Goal: Task Accomplishment & Management: Manage account settings

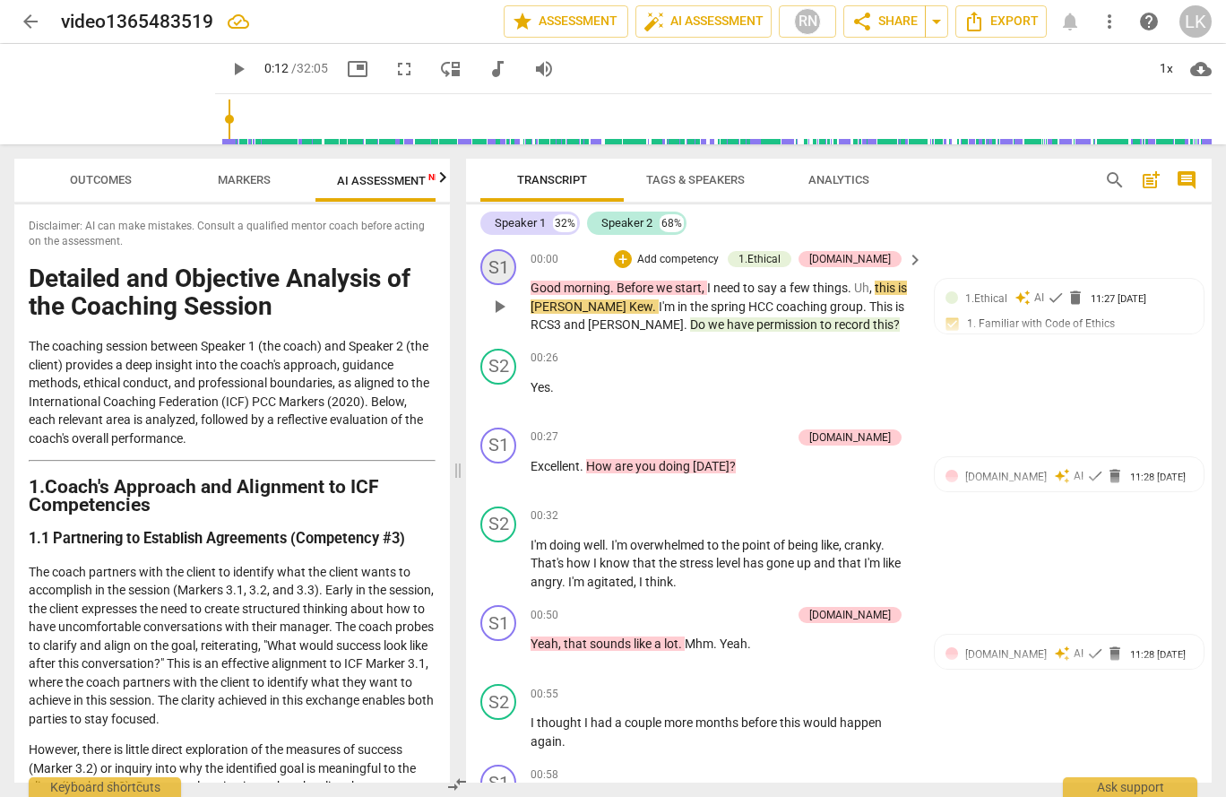
click at [497, 264] on div "S1" at bounding box center [498, 267] width 36 height 36
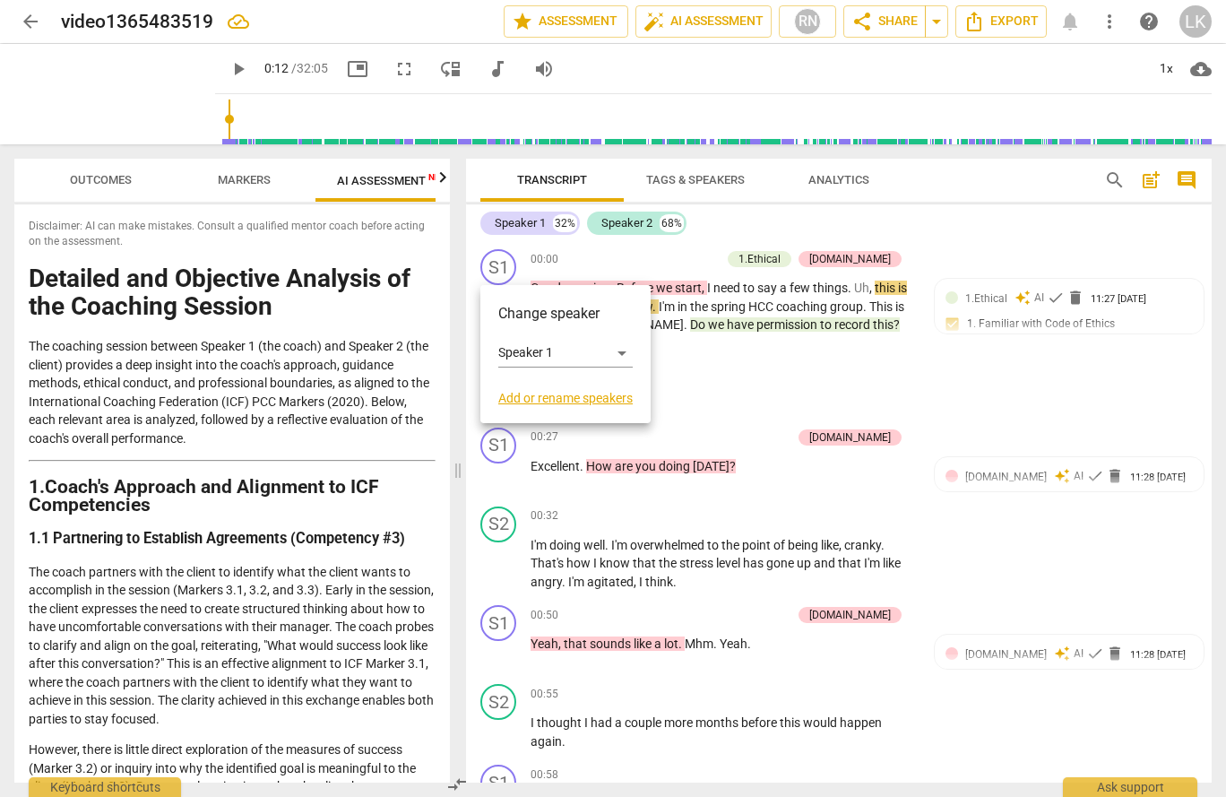
click at [512, 398] on link "Add or rename speakers" at bounding box center [565, 398] width 134 height 14
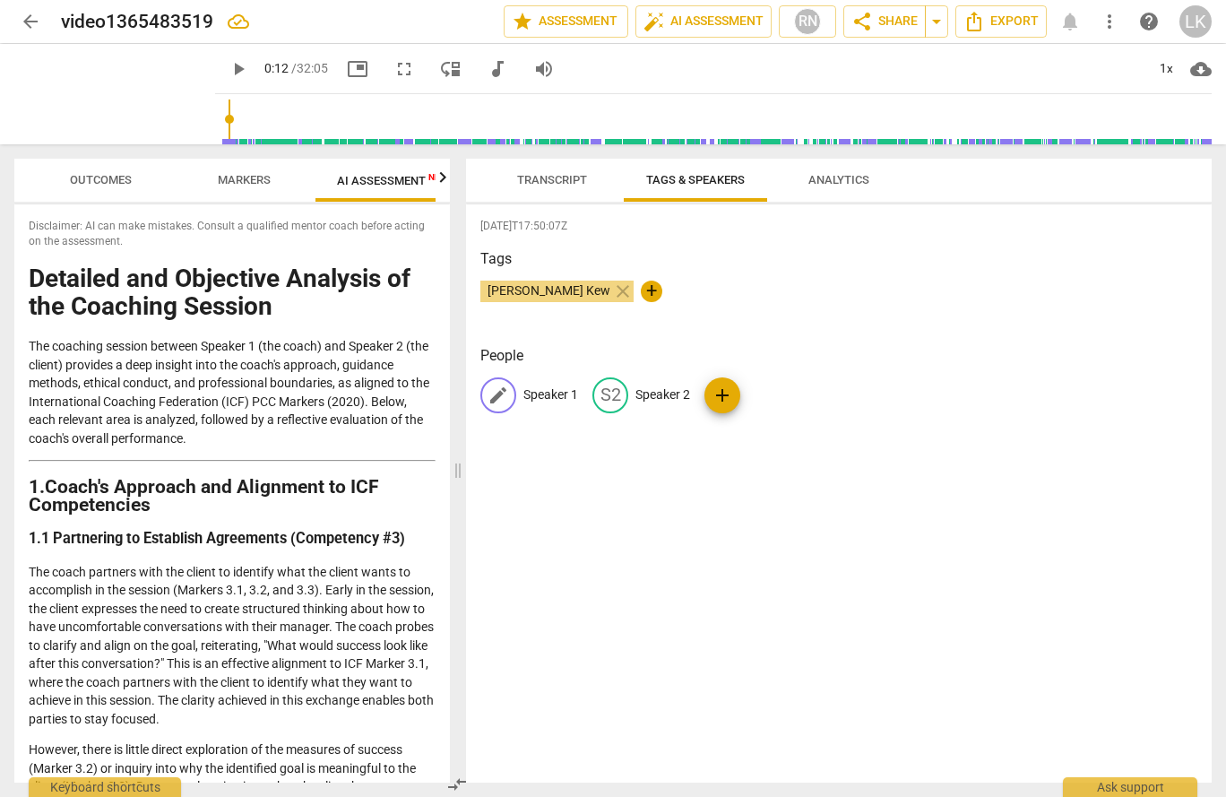
click at [546, 393] on p "Speaker 1" at bounding box center [550, 394] width 55 height 19
click at [546, 393] on input "Speaker 1" at bounding box center [594, 395] width 143 height 29
type input "[PERSON_NAME] (coach)"
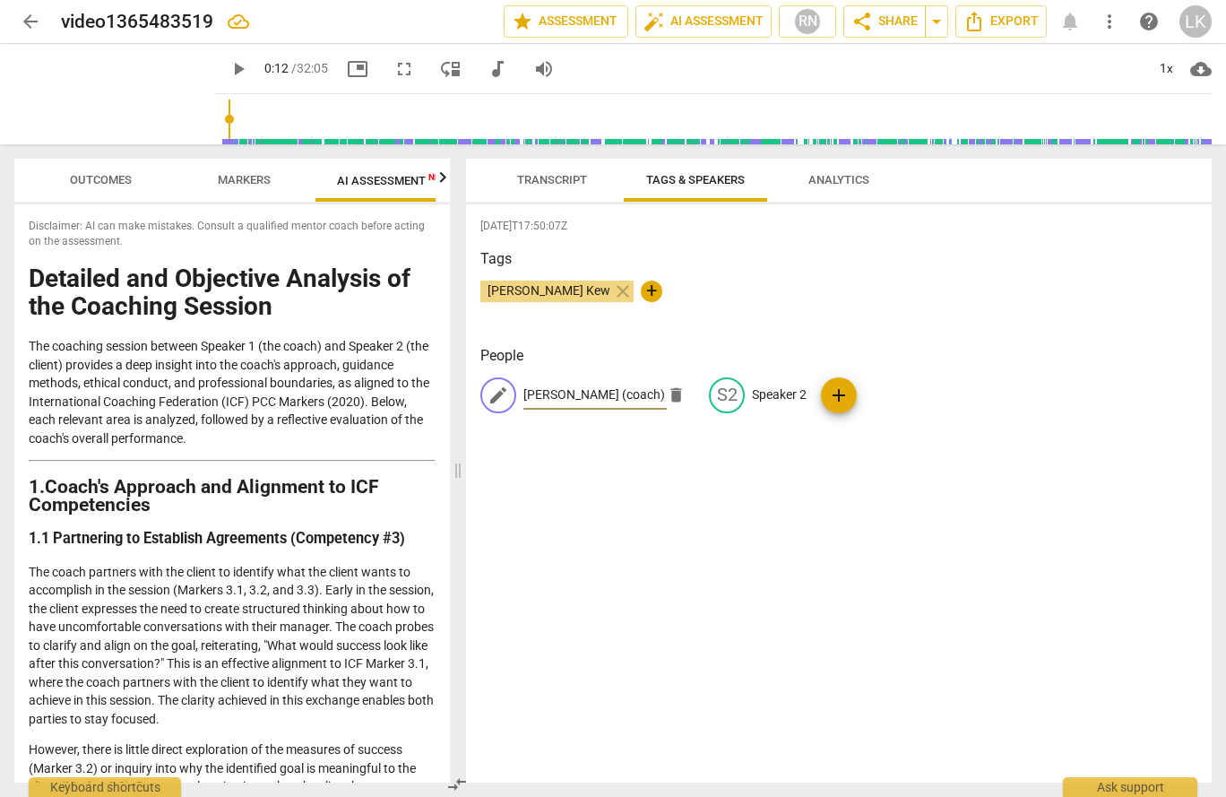
click at [717, 524] on div "[DATE]T17:50:07Z Tags [PERSON_NAME] Kew close + People edit [PERSON_NAME] (coac…" at bounding box center [839, 493] width 746 height 578
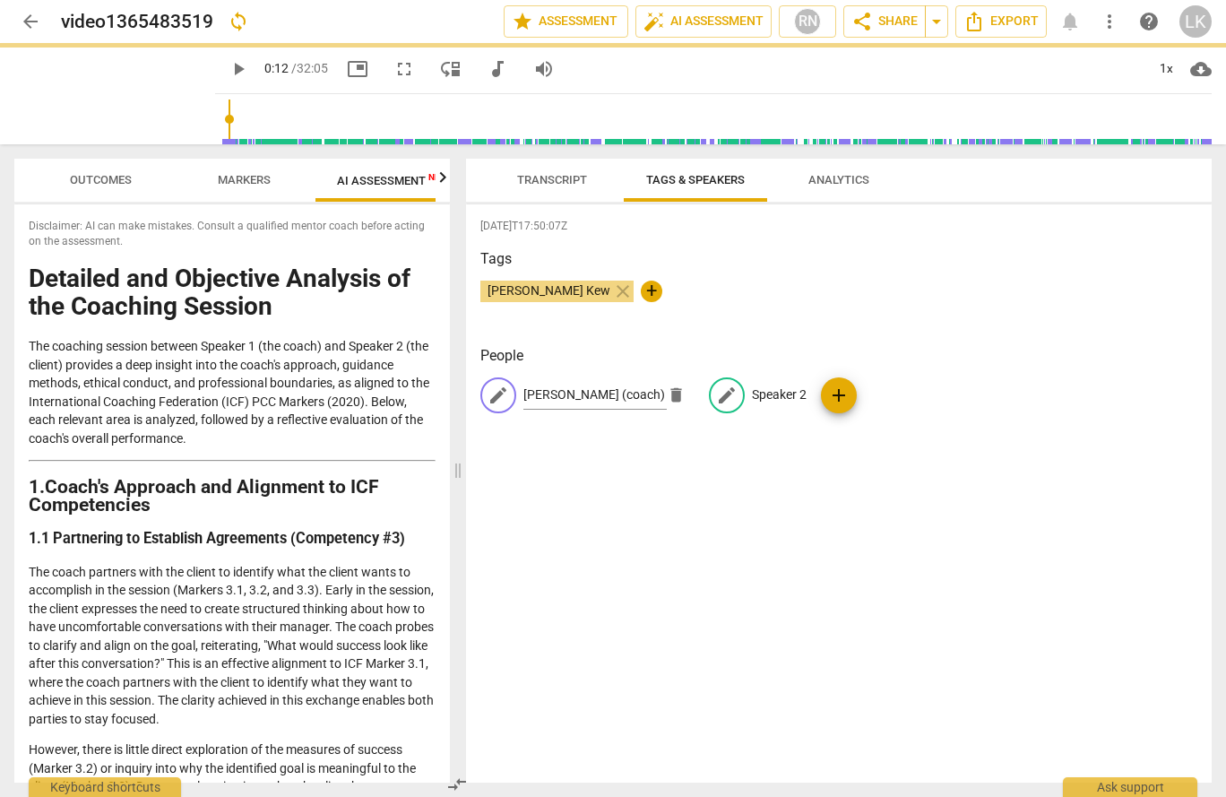
click at [821, 396] on span "add" at bounding box center [839, 395] width 36 height 22
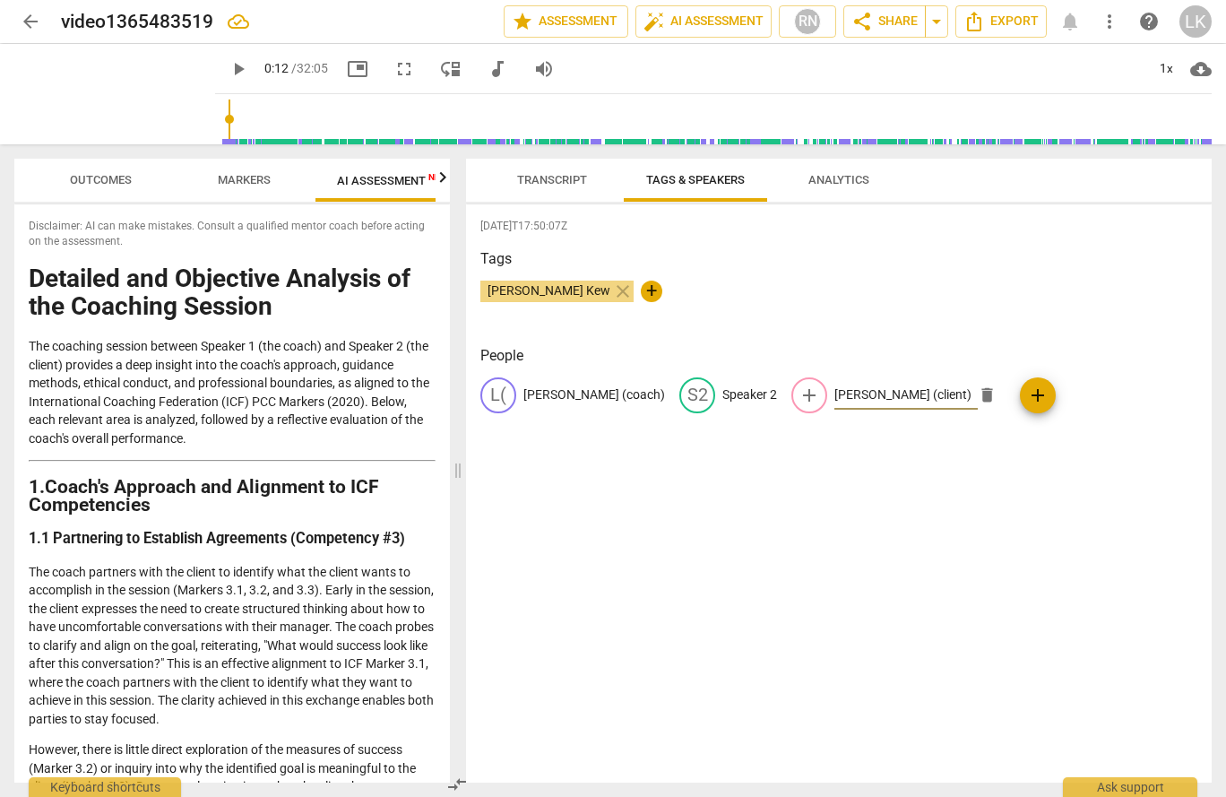
type input "[PERSON_NAME] (client)"
click at [858, 453] on div "[DATE]T17:50:07Z Tags [PERSON_NAME] Kew close + People L( [PERSON_NAME] (coach)…" at bounding box center [839, 493] width 746 height 578
click at [722, 390] on p "Speaker 2" at bounding box center [749, 394] width 55 height 19
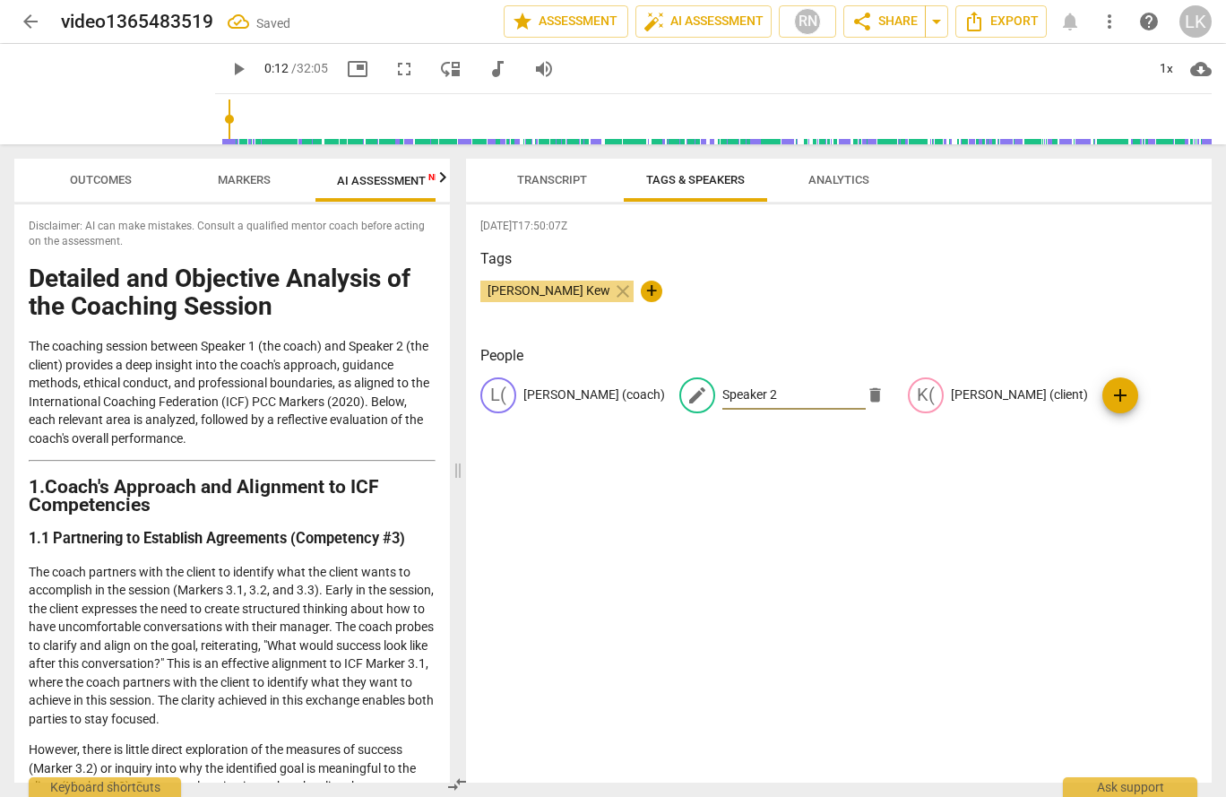
click at [722, 390] on input "Speaker 2" at bounding box center [793, 395] width 143 height 29
type input "[PERSON_NAME] (client)"
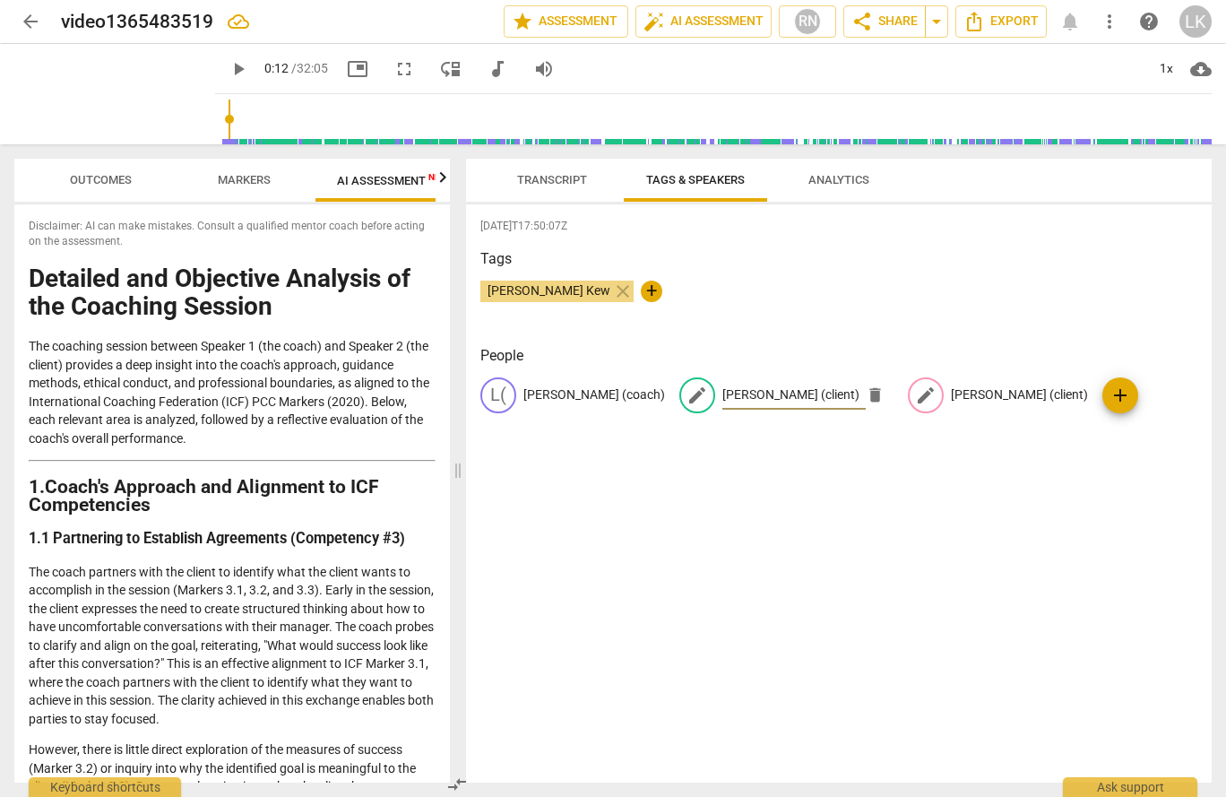
click at [951, 389] on p "[PERSON_NAME] (client)" at bounding box center [1019, 394] width 137 height 19
click at [1060, 394] on span "delete" at bounding box center [1069, 394] width 19 height 19
click at [678, 474] on div "[DATE]T17:50:07Z Tags [PERSON_NAME] Kew close + People L( [PERSON_NAME] (coach)…" at bounding box center [839, 493] width 746 height 578
click at [548, 178] on span "Transcript" at bounding box center [552, 179] width 70 height 13
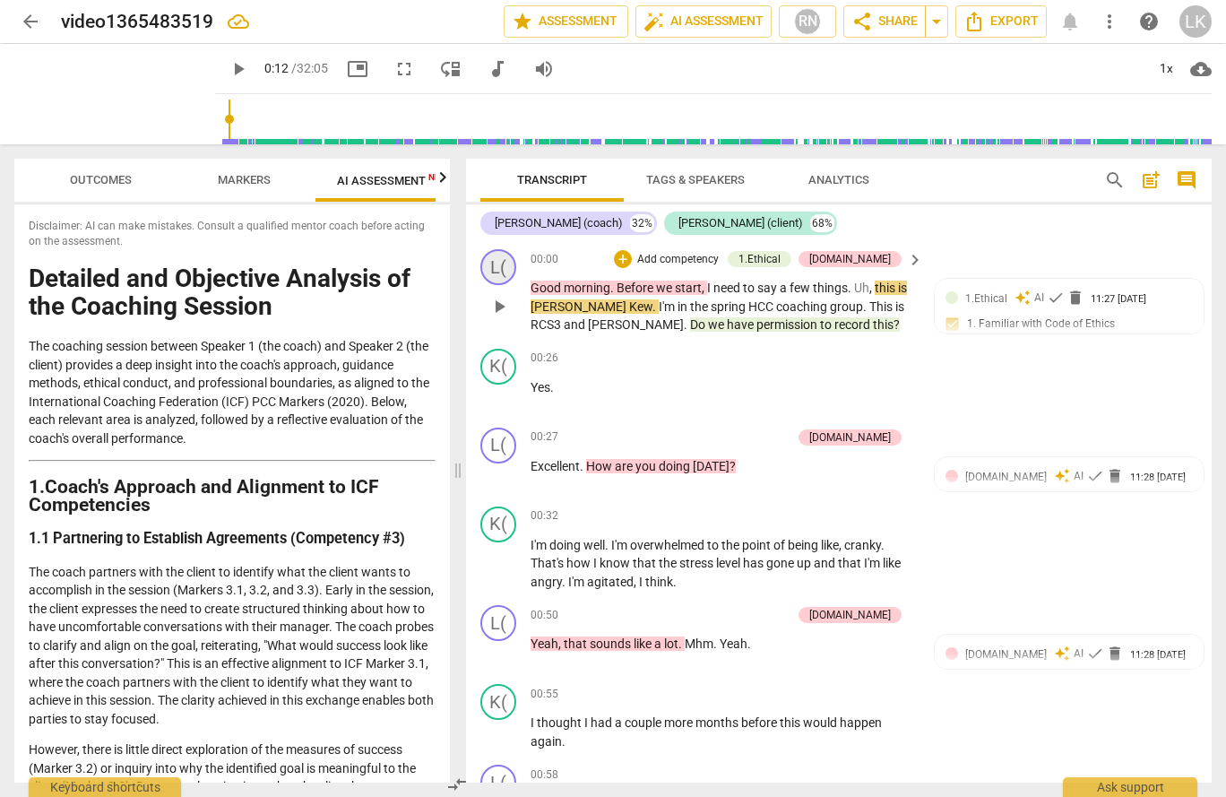
click at [498, 271] on div "L(" at bounding box center [498, 267] width 36 height 36
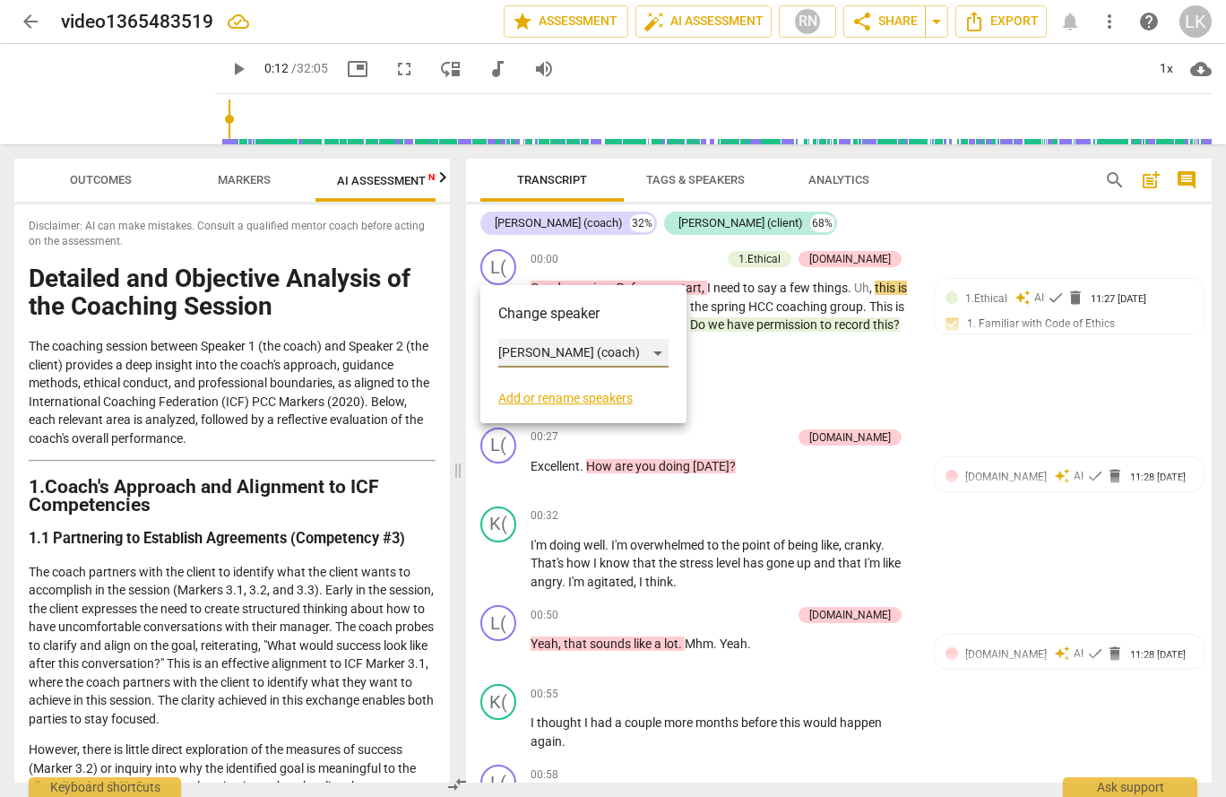
click at [534, 344] on div "[PERSON_NAME] (coach)" at bounding box center [583, 353] width 170 height 29
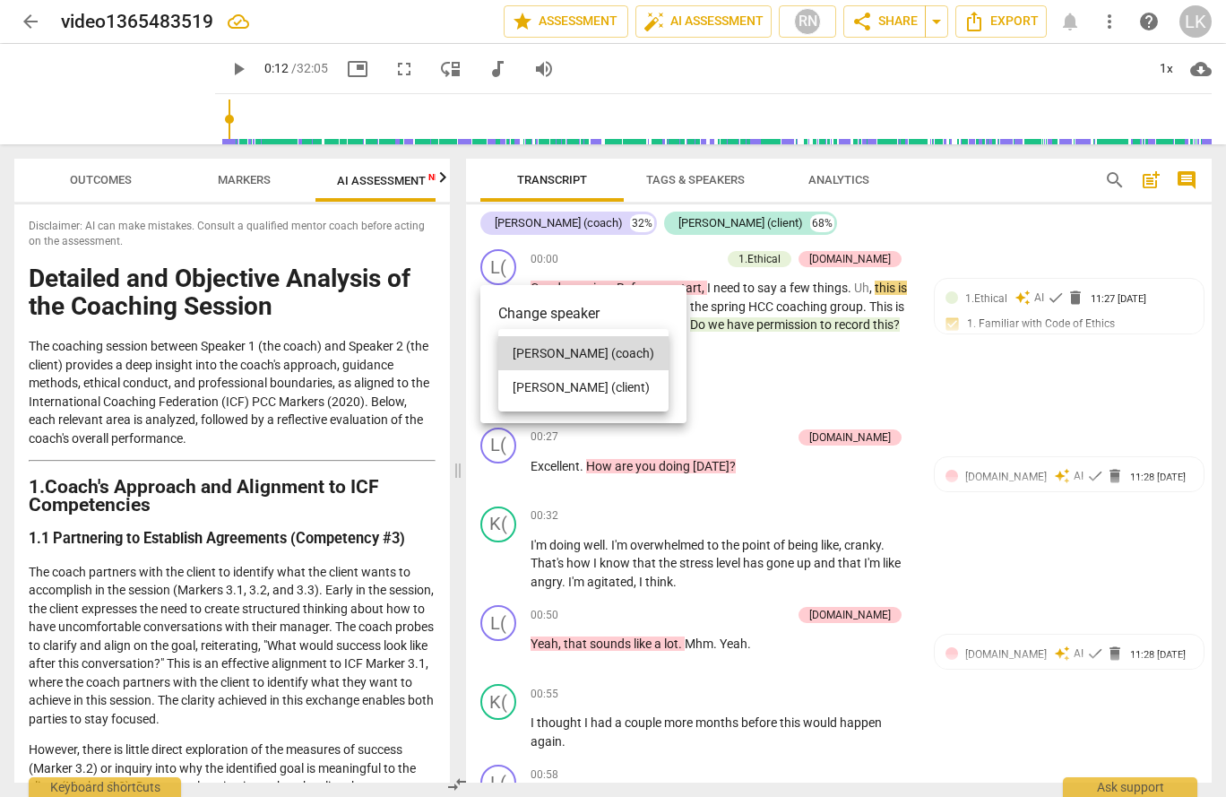
click at [716, 371] on div at bounding box center [613, 398] width 1226 height 797
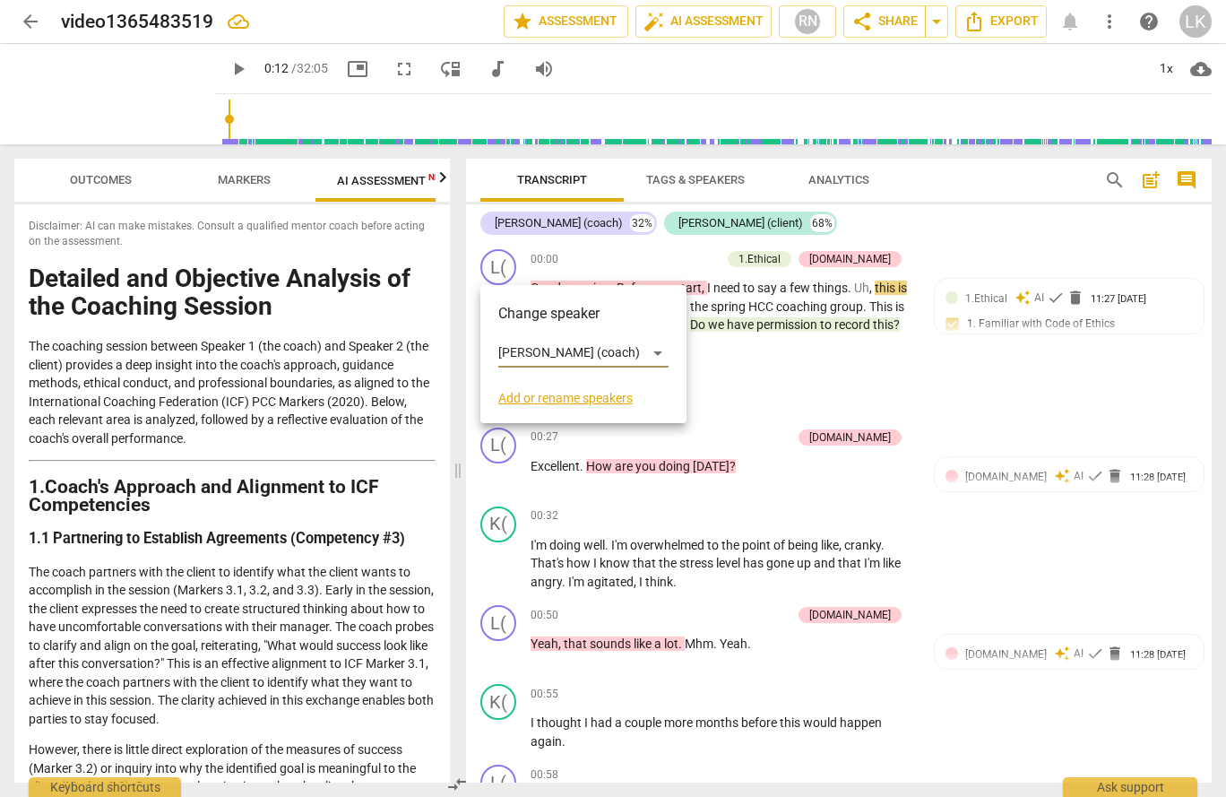
click at [977, 399] on div at bounding box center [613, 398] width 1226 height 797
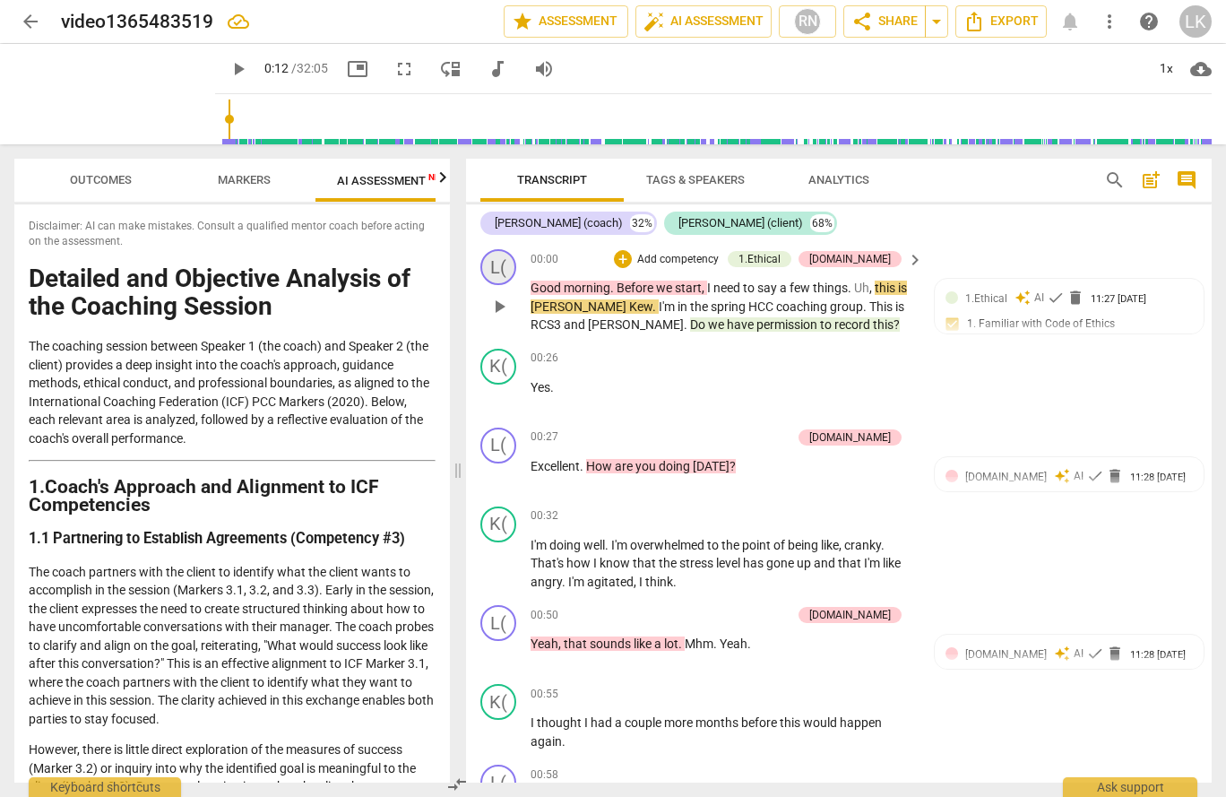
click at [492, 257] on div "L(" at bounding box center [498, 267] width 36 height 36
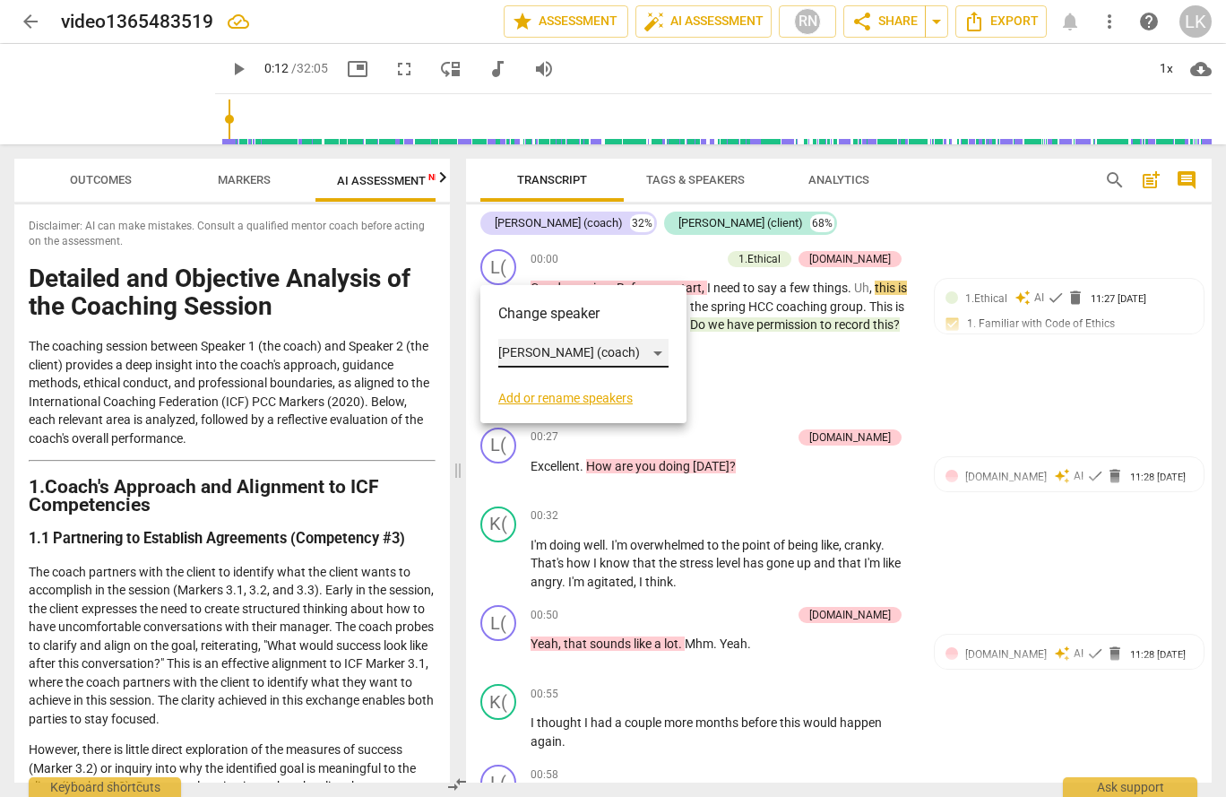
click at [522, 349] on div "[PERSON_NAME] (coach)" at bounding box center [583, 353] width 170 height 29
click at [522, 349] on li "[PERSON_NAME] (coach)" at bounding box center [583, 353] width 170 height 34
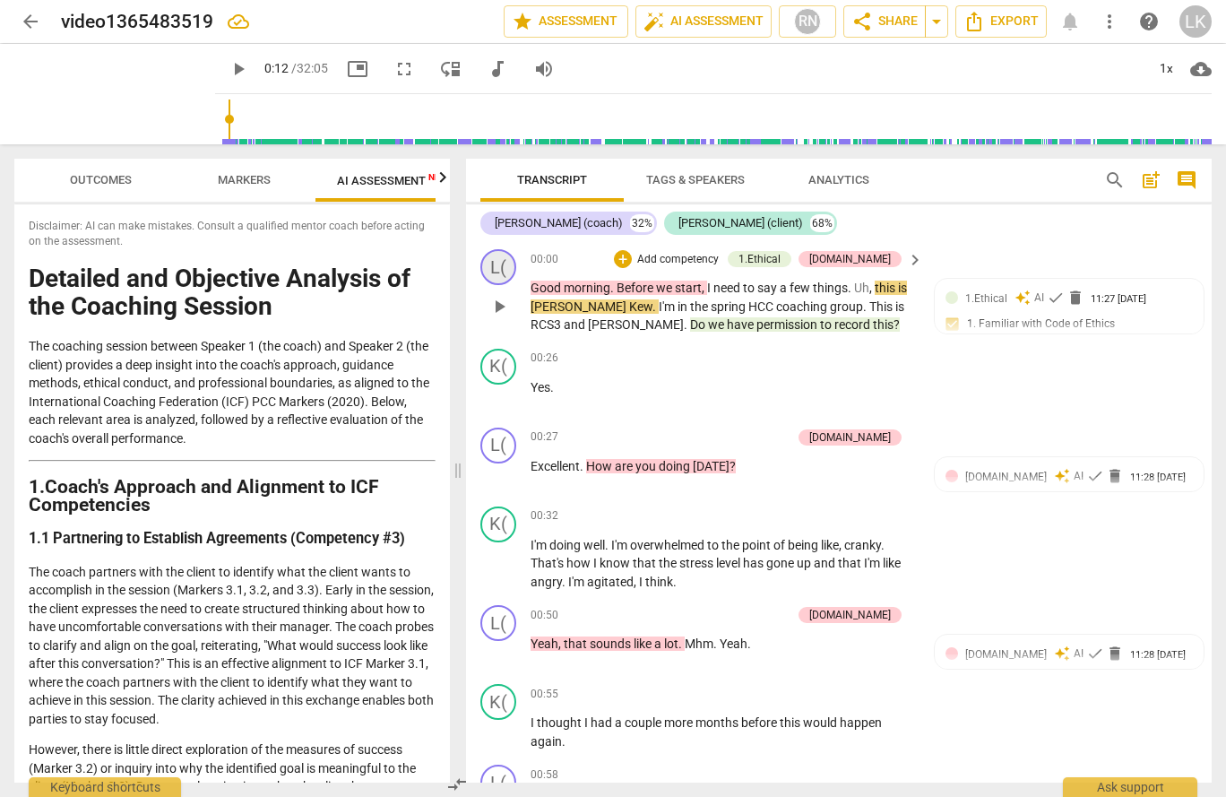
click at [508, 270] on div "L(" at bounding box center [498, 267] width 36 height 36
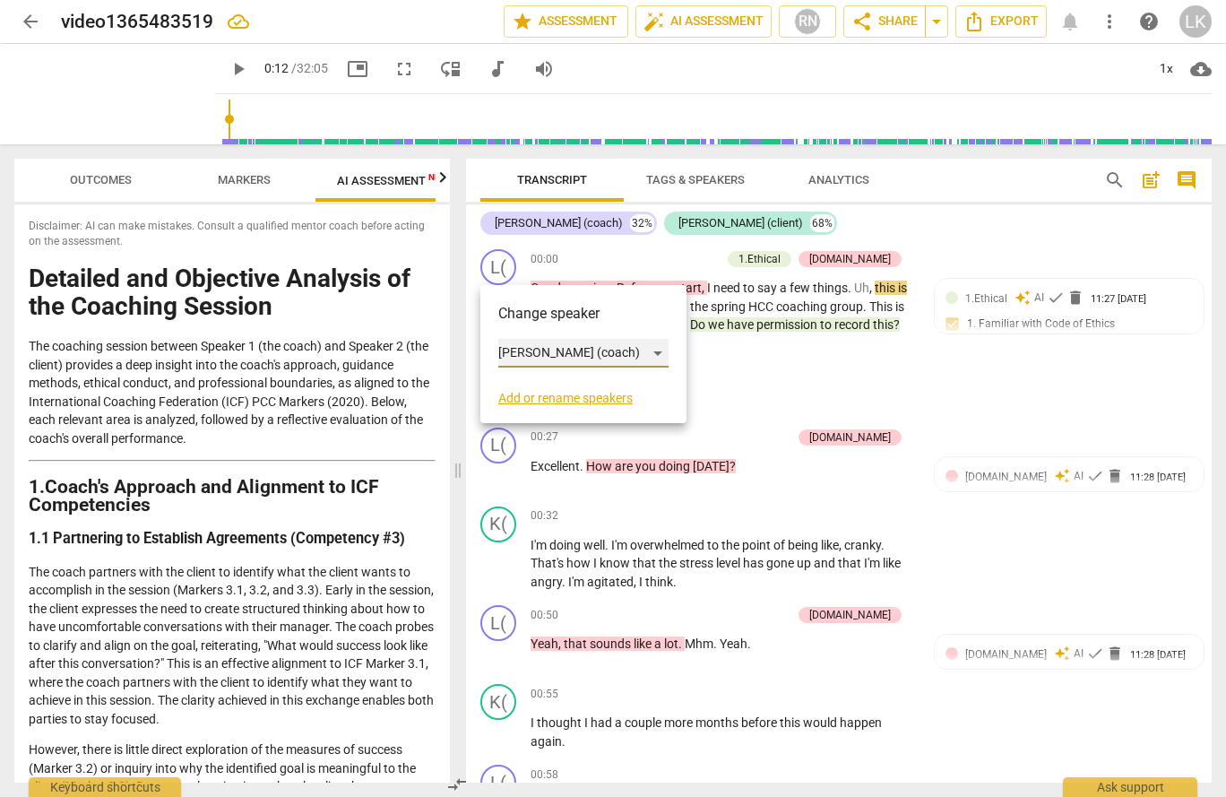
click at [520, 350] on div "[PERSON_NAME] (coach)" at bounding box center [583, 353] width 170 height 29
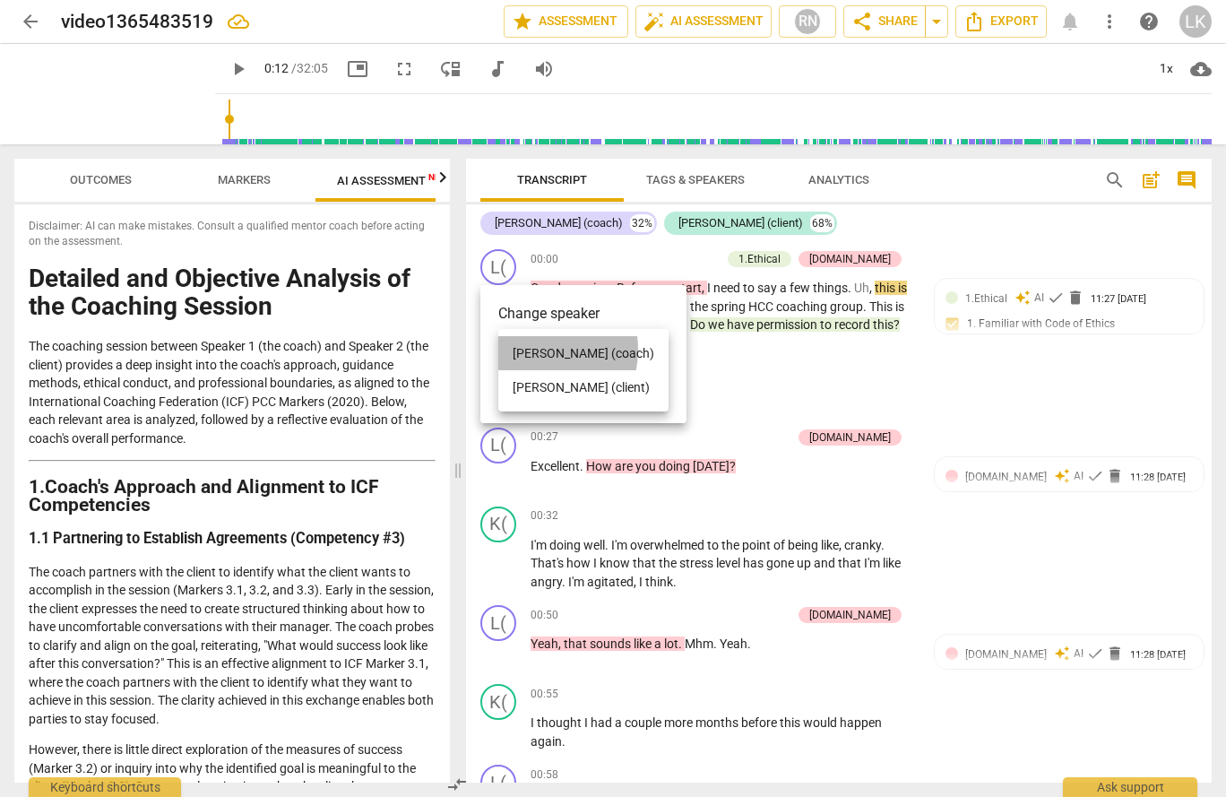
click at [534, 350] on li "[PERSON_NAME] (coach)" at bounding box center [583, 353] width 170 height 34
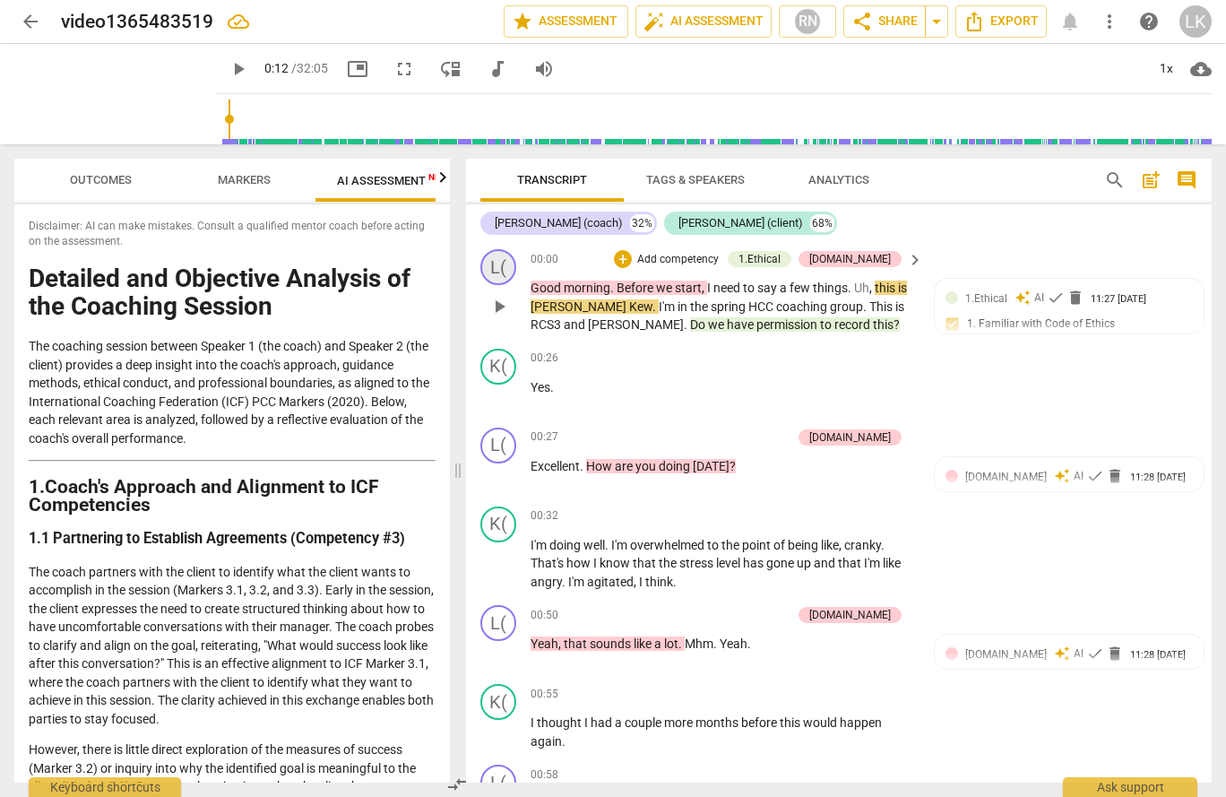
click at [509, 271] on div "L(" at bounding box center [498, 267] width 36 height 36
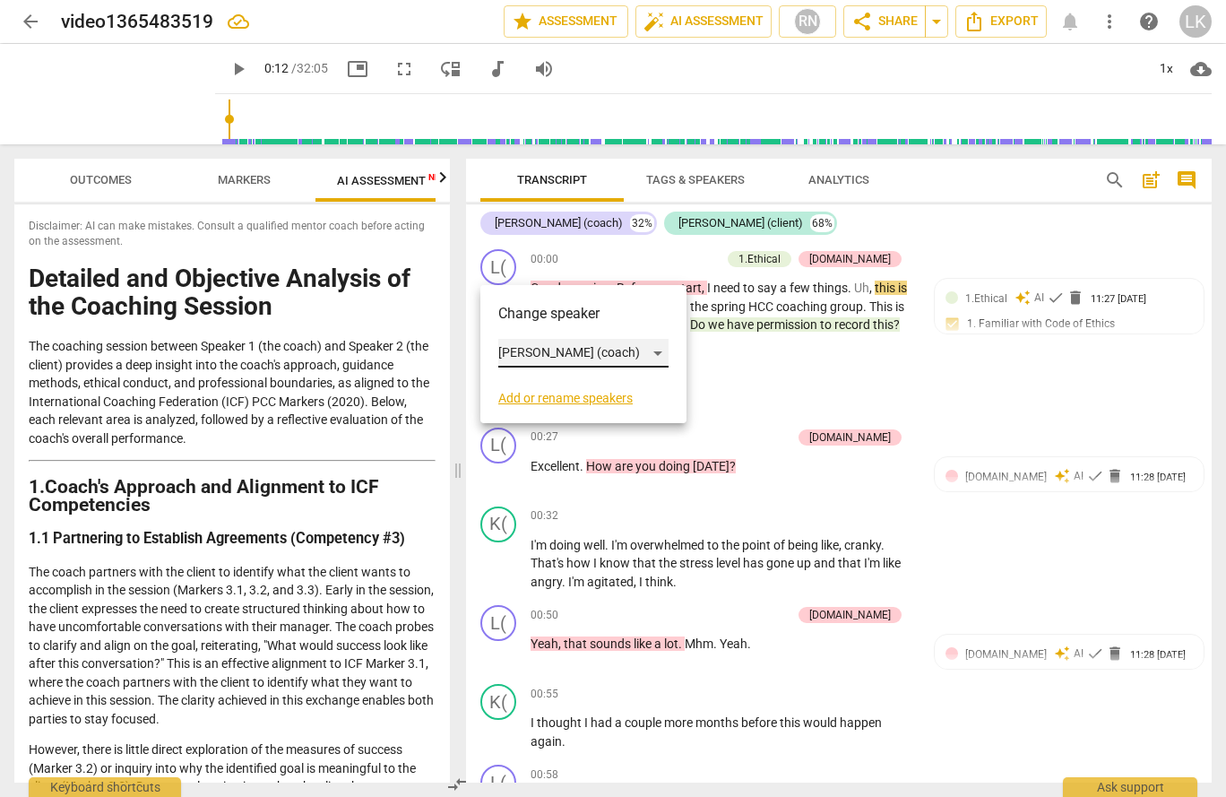
click at [621, 353] on div "[PERSON_NAME] (coach)" at bounding box center [583, 353] width 170 height 29
click at [709, 361] on div at bounding box center [613, 398] width 1226 height 797
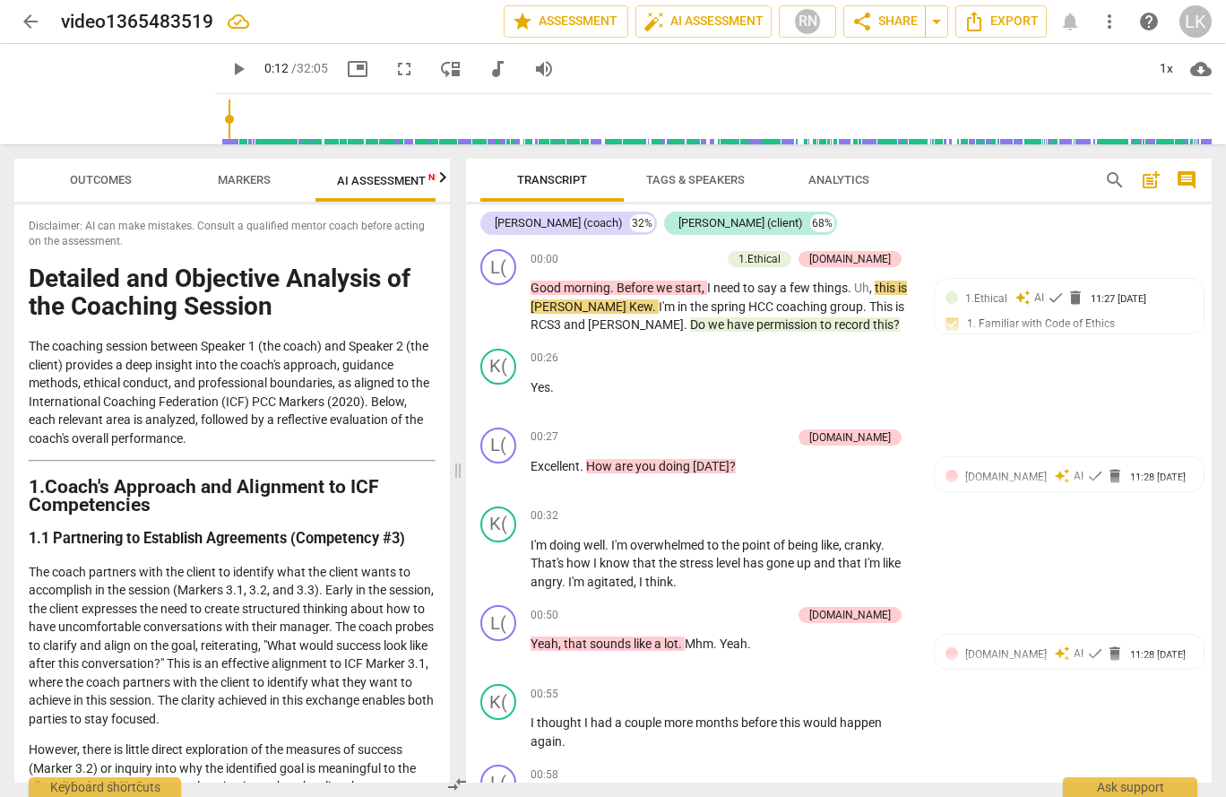
click at [674, 184] on span "Tags & Speakers" at bounding box center [695, 179] width 99 height 13
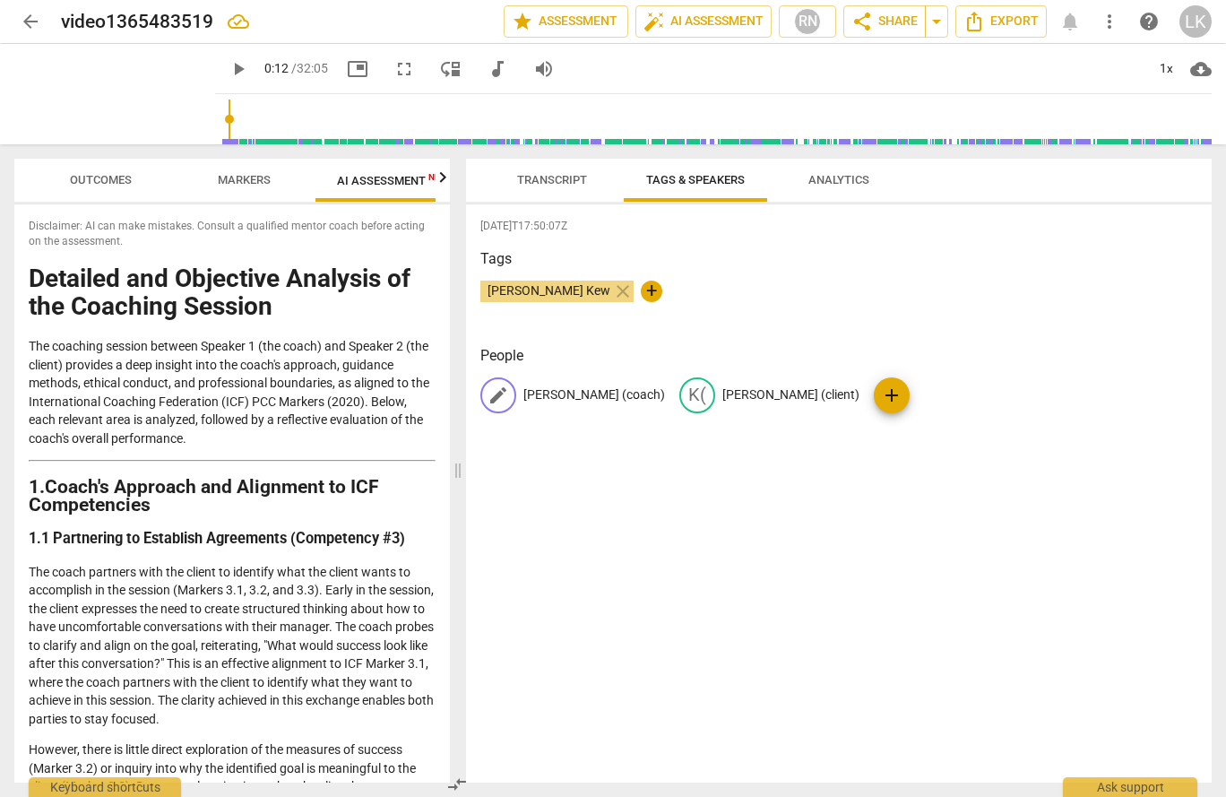
click at [557, 397] on p "[PERSON_NAME] (coach)" at bounding box center [594, 394] width 142 height 19
click at [564, 398] on input "[PERSON_NAME] (coach)" at bounding box center [594, 395] width 143 height 29
type input "[PERSON_NAME] (coach)"
click at [777, 397] on p "[PERSON_NAME] (client)" at bounding box center [820, 394] width 137 height 19
click at [722, 394] on input "[PERSON_NAME] (client)" at bounding box center [793, 395] width 143 height 29
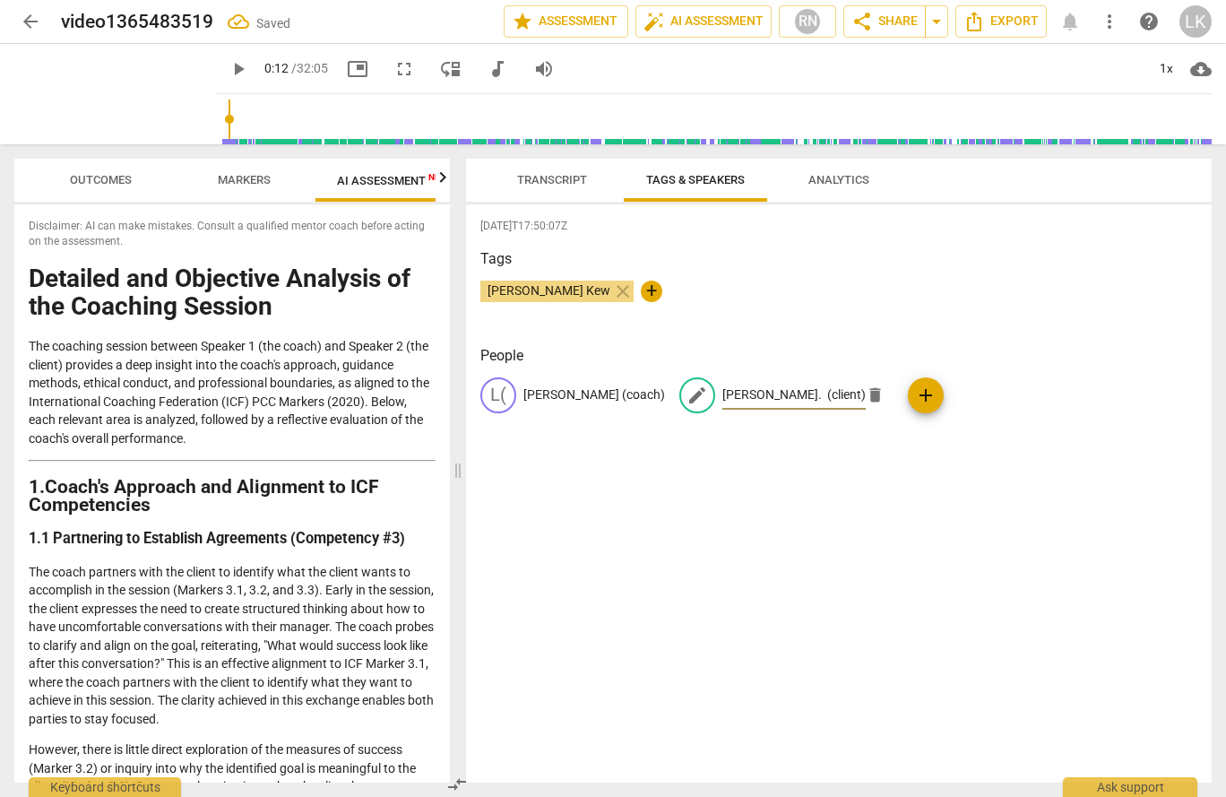
type input "[PERSON_NAME]. (client)"
click at [773, 471] on div "[DATE]T17:50:07Z Tags [PERSON_NAME] Kew close + People L( [PERSON_NAME] (coach)…" at bounding box center [839, 493] width 746 height 578
click at [531, 171] on span "Transcript" at bounding box center [552, 180] width 113 height 24
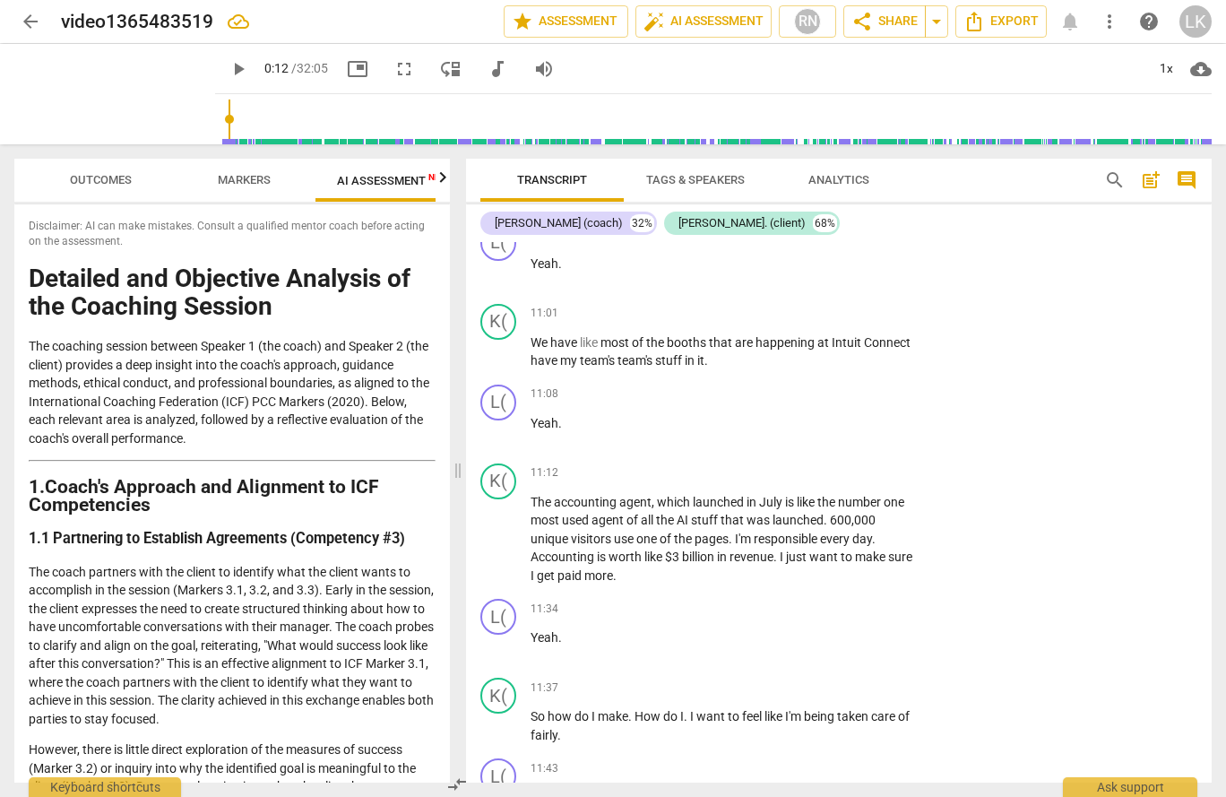
scroll to position [6669, 0]
